Goal: Information Seeking & Learning: Learn about a topic

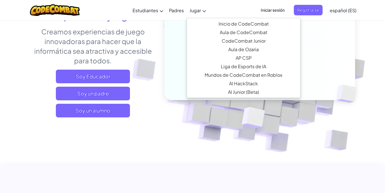
scroll to position [256, 0]
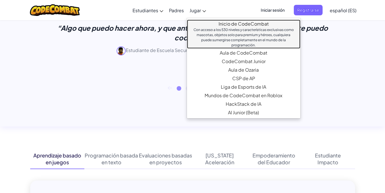
click at [235, 24] on font "Inicio de CodeCombat" at bounding box center [243, 24] width 50 height 6
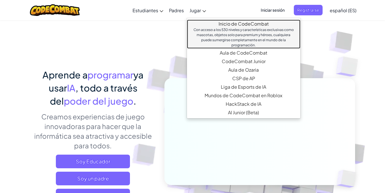
click at [235, 24] on font "Inicio de CodeCombat" at bounding box center [243, 24] width 50 height 6
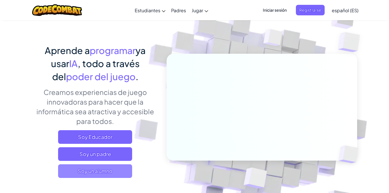
scroll to position [57, 0]
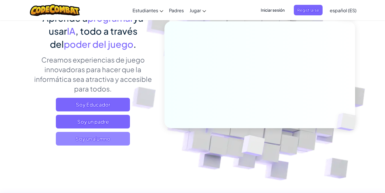
click at [113, 134] on span "Soy un alumno" at bounding box center [93, 139] width 74 height 14
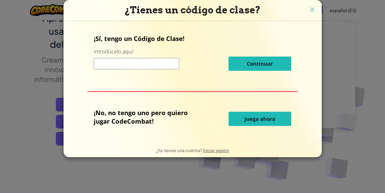
click at [247, 182] on div "¿Tienes un código de clase? ¡Sí, tengo un Código de Clase! Introdúcelo aquí: Co…" at bounding box center [192, 96] width 385 height 193
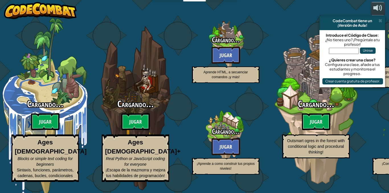
select select "es-ES"
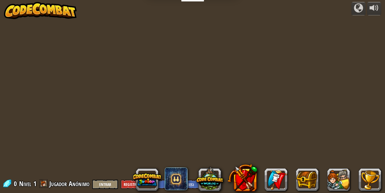
select select "es-ES"
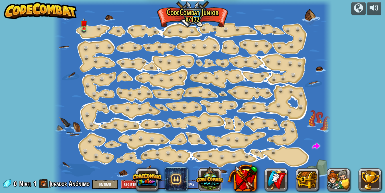
click at [208, 175] on button at bounding box center [209, 178] width 27 height 27
